Goal: Task Accomplishment & Management: Use online tool/utility

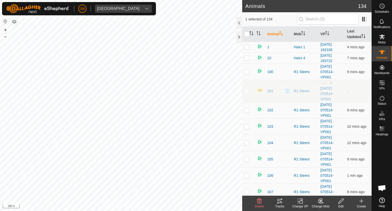
click at [281, 201] on icon at bounding box center [279, 201] width 5 height 4
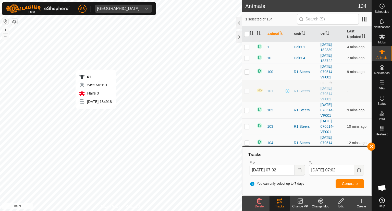
checkbox input "false"
checkbox input "true"
click at [280, 203] on icon at bounding box center [279, 201] width 6 height 6
click at [358, 184] on button "Generate" at bounding box center [349, 183] width 29 height 9
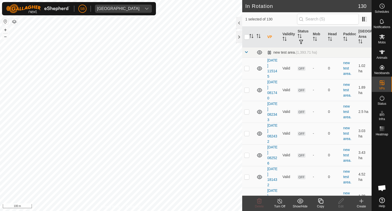
checkbox input "true"
checkbox input "false"
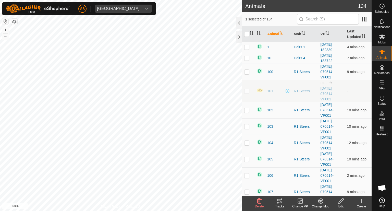
click at [279, 199] on icon at bounding box center [279, 201] width 6 height 6
